Goal: Entertainment & Leisure: Consume media (video, audio)

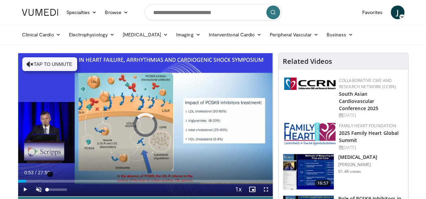
drag, startPoint x: 26, startPoint y: 179, endPoint x: 45, endPoint y: 183, distance: 19.5
click at [45, 183] on div "Current Time 0:53 / Duration 27:50 Play Skip Backward Skip Forward Unmute Loade…" at bounding box center [145, 189] width 255 height 14
click at [36, 189] on span "Video Player" at bounding box center [39, 189] width 14 height 14
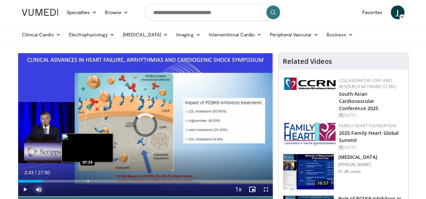
drag, startPoint x: 43, startPoint y: 180, endPoint x: 87, endPoint y: 180, distance: 44.6
click at [88, 180] on div "Progress Bar" at bounding box center [88, 181] width 1 height 3
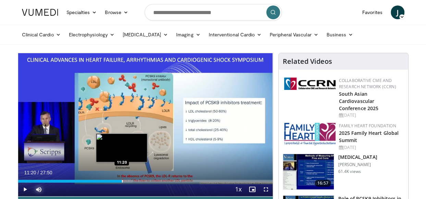
click at [122, 179] on div "Loaded : 44.90% 11:20 11:20" at bounding box center [145, 179] width 255 height 7
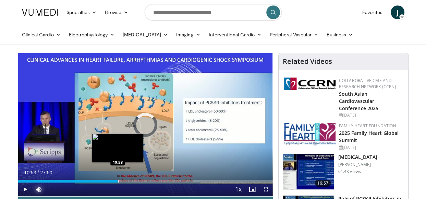
click at [118, 182] on div "Progress Bar" at bounding box center [118, 181] width 1 height 3
